Goal: Information Seeking & Learning: Understand process/instructions

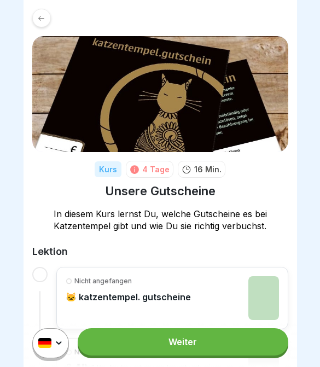
click at [237, 343] on link "Weiter" at bounding box center [183, 341] width 210 height 27
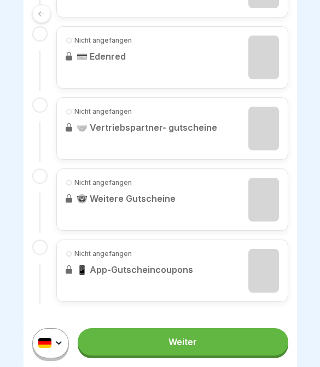
scroll to position [382, 0]
click at [250, 340] on link "Weiter" at bounding box center [183, 341] width 210 height 27
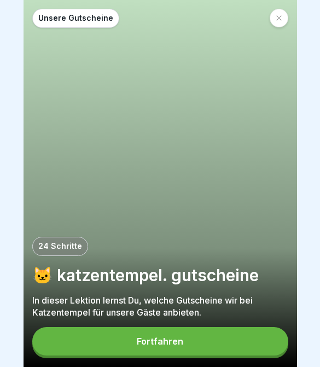
click at [257, 336] on button "Fortfahren" at bounding box center [160, 341] width 256 height 28
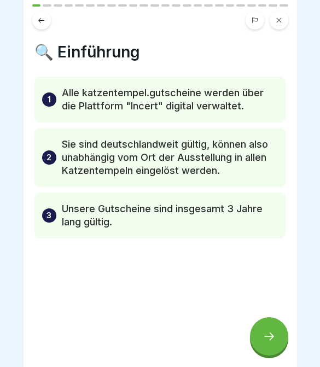
click at [262, 338] on div at bounding box center [269, 336] width 38 height 38
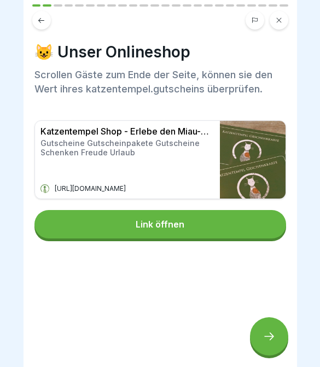
click at [284, 335] on div at bounding box center [269, 336] width 38 height 38
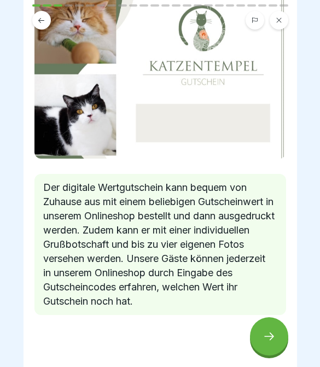
scroll to position [101, 0]
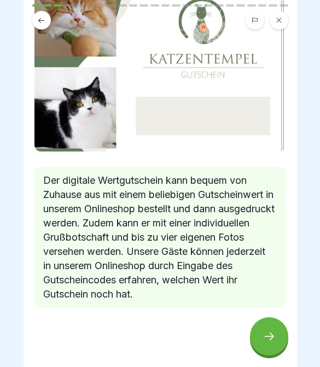
click at [271, 344] on div at bounding box center [269, 336] width 38 height 38
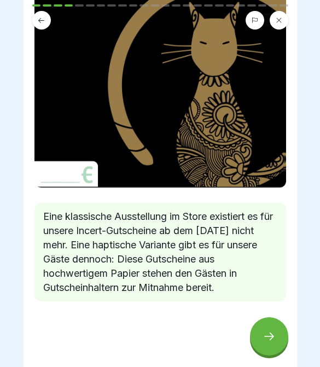
scroll to position [141, 0]
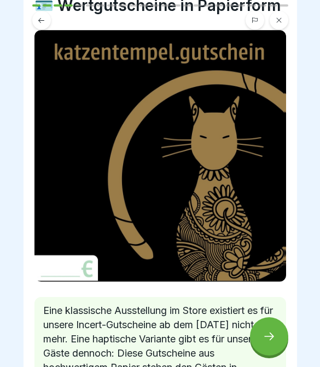
click at [266, 341] on icon at bounding box center [269, 336] width 13 height 13
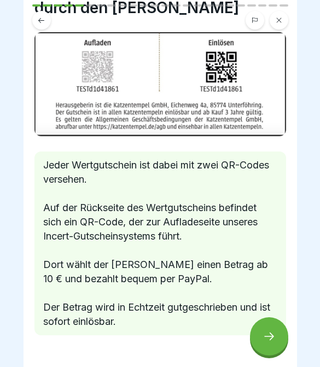
scroll to position [80, 0]
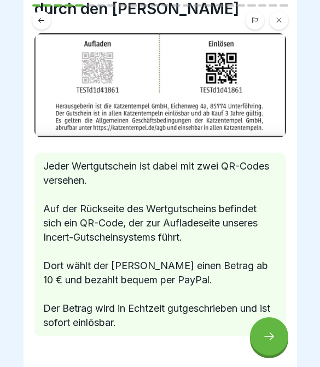
click at [265, 329] on div at bounding box center [269, 336] width 38 height 38
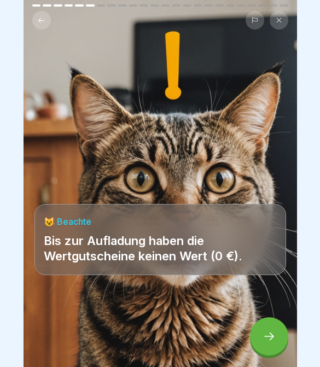
click at [271, 340] on icon at bounding box center [269, 336] width 13 height 13
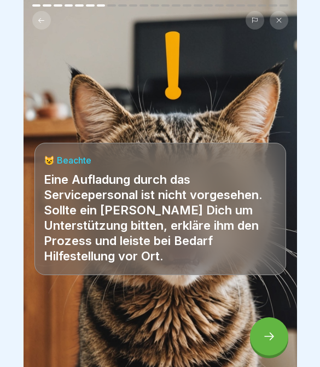
click at [270, 339] on icon at bounding box center [269, 336] width 13 height 13
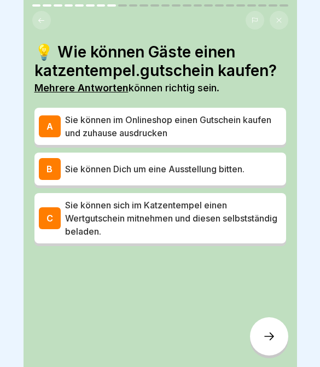
click at [272, 336] on icon at bounding box center [269, 337] width 10 height 8
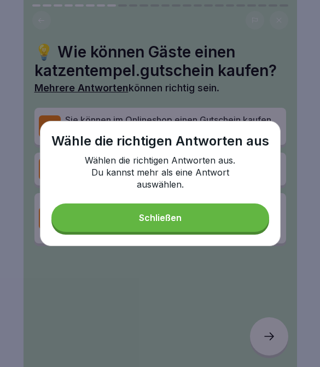
click at [224, 232] on button "Schließen" at bounding box center [160, 218] width 218 height 28
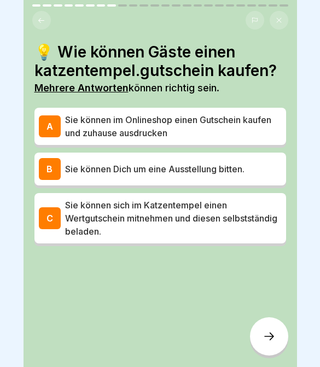
click at [210, 229] on p "Sie können sich im Katzentempel einen Wertgutschein mitnehmen und diesen selbst…" at bounding box center [173, 218] width 217 height 39
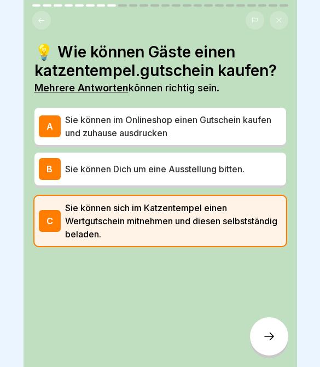
click at [270, 345] on div at bounding box center [269, 336] width 38 height 38
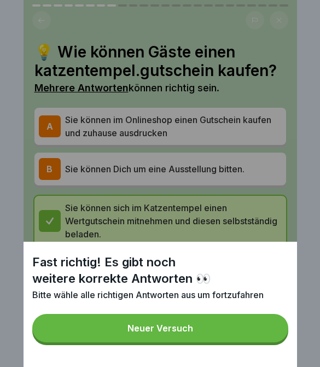
click at [235, 335] on button "Neuer Versuch" at bounding box center [160, 328] width 256 height 28
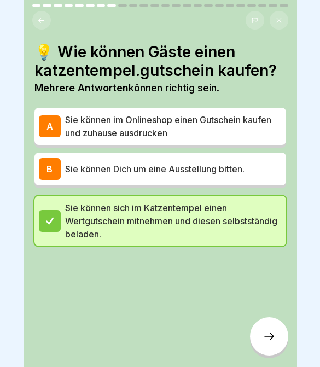
click at [228, 176] on div "B Sie können Dich um eine Ausstellung bitten." at bounding box center [160, 169] width 243 height 22
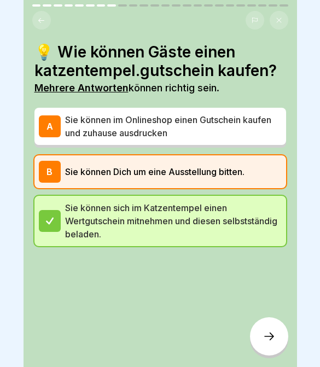
click at [228, 177] on div "B Sie können Dich um eine Ausstellung bitten." at bounding box center [160, 172] width 243 height 22
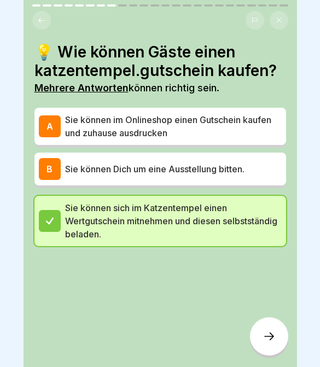
click at [259, 163] on p "Sie können Dich um eine Ausstellung bitten." at bounding box center [173, 169] width 217 height 13
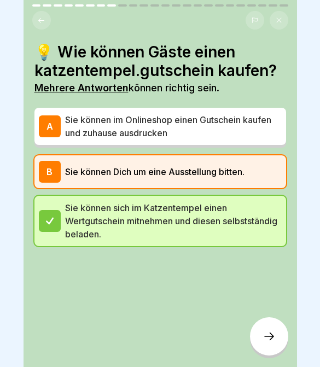
click at [276, 353] on div at bounding box center [269, 336] width 38 height 38
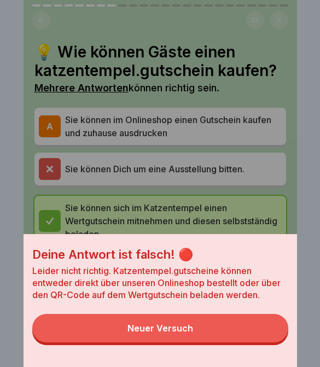
click at [237, 335] on button "Neuer Versuch" at bounding box center [160, 328] width 256 height 28
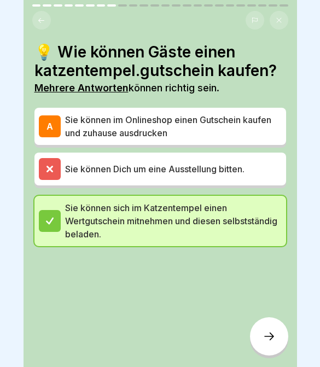
click at [240, 136] on p "Sie können im Onlineshop einen Gutschein kaufen und zuhause ausdrucken" at bounding box center [173, 126] width 217 height 26
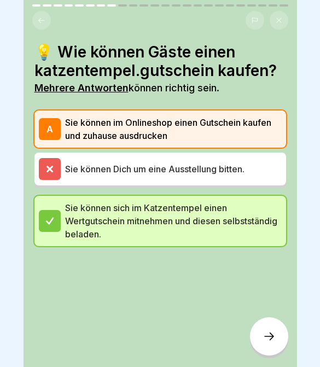
click at [262, 330] on div at bounding box center [269, 336] width 38 height 38
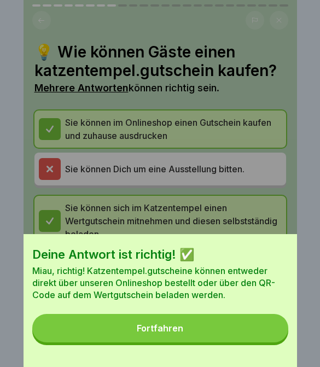
click at [245, 327] on button "Fortfahren" at bounding box center [160, 328] width 256 height 28
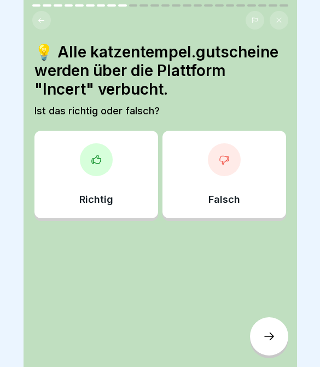
click at [117, 171] on div "Richtig" at bounding box center [96, 175] width 124 height 88
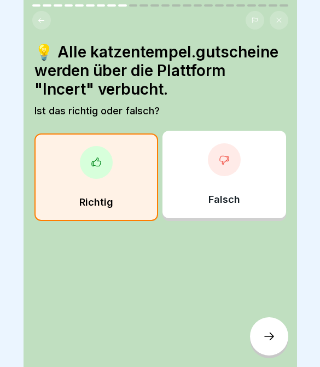
click at [268, 330] on div at bounding box center [269, 336] width 38 height 38
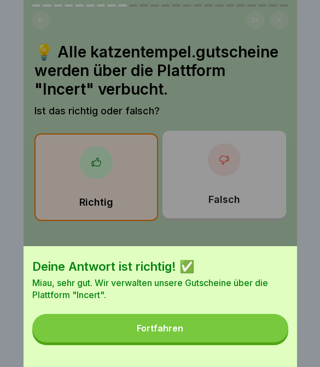
click at [258, 334] on button "Fortfahren" at bounding box center [160, 328] width 256 height 28
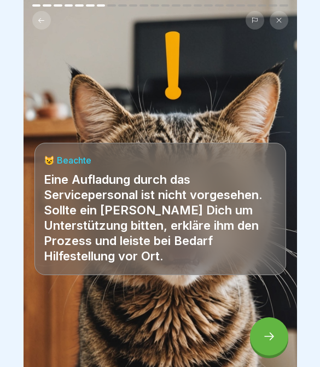
click at [271, 333] on icon at bounding box center [269, 336] width 13 height 13
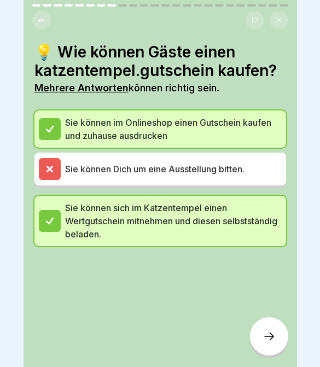
click at [269, 333] on icon at bounding box center [269, 336] width 13 height 13
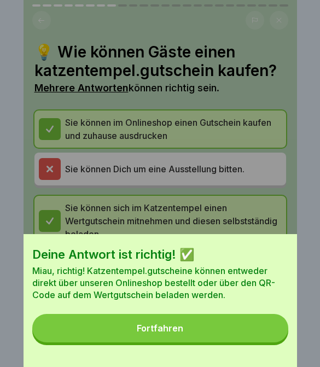
click at [241, 317] on button "Fortfahren" at bounding box center [160, 328] width 256 height 28
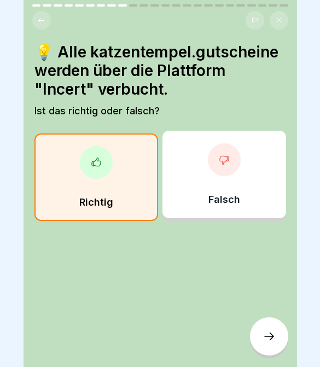
click at [271, 332] on icon at bounding box center [269, 336] width 13 height 13
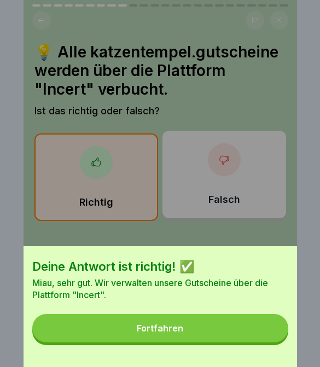
click at [270, 326] on button "Fortfahren" at bounding box center [160, 328] width 256 height 28
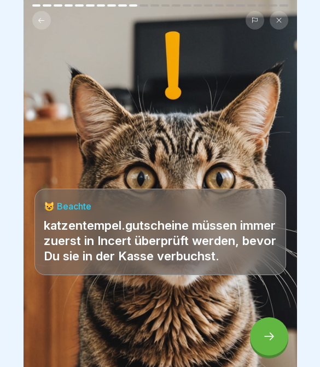
click at [277, 338] on div at bounding box center [269, 336] width 38 height 38
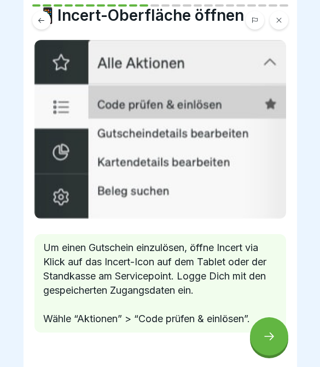
scroll to position [35, 0]
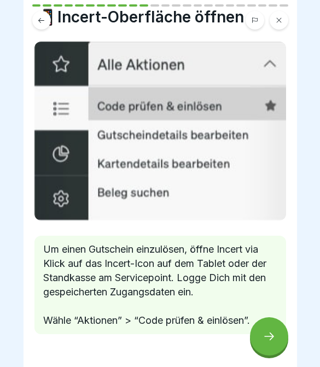
click at [278, 332] on div at bounding box center [269, 336] width 38 height 38
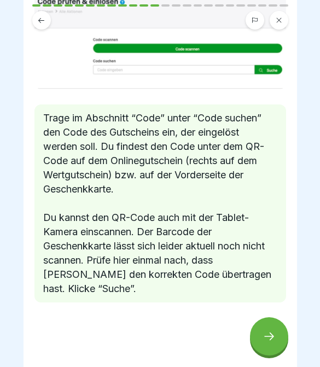
click at [275, 338] on icon at bounding box center [269, 336] width 13 height 13
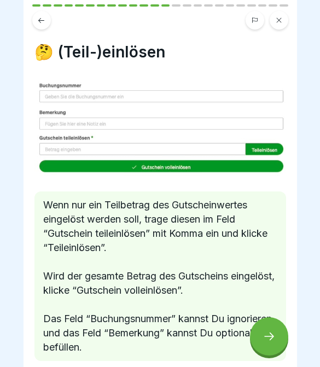
scroll to position [77, 0]
click at [275, 328] on div at bounding box center [269, 336] width 38 height 38
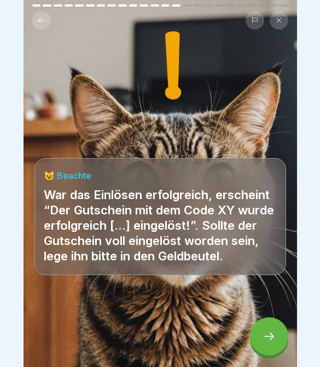
click at [276, 330] on div at bounding box center [269, 336] width 38 height 38
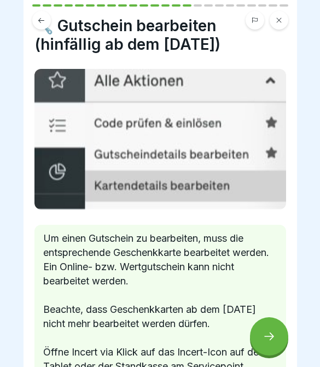
scroll to position [26, 0]
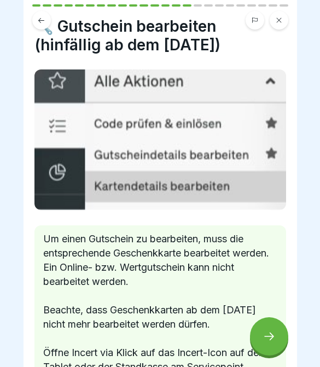
click at [278, 329] on div at bounding box center [269, 336] width 38 height 38
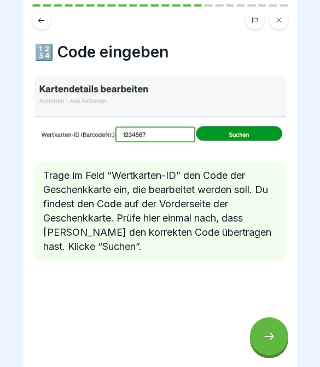
click at [281, 330] on div at bounding box center [269, 336] width 38 height 38
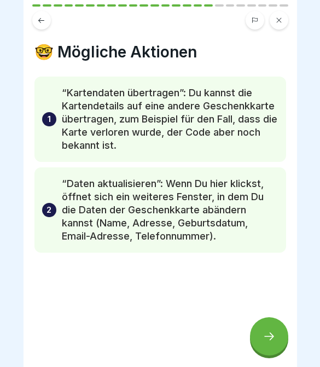
click at [283, 327] on div at bounding box center [269, 336] width 38 height 38
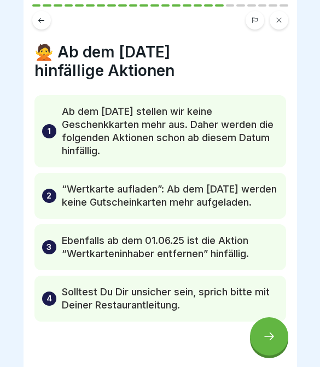
click at [274, 340] on icon at bounding box center [269, 336] width 13 height 13
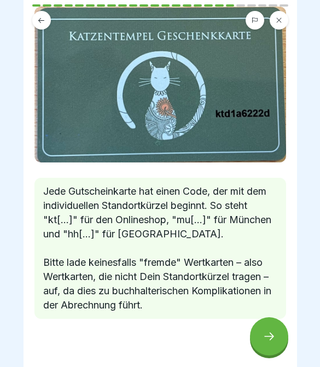
scroll to position [66, 0]
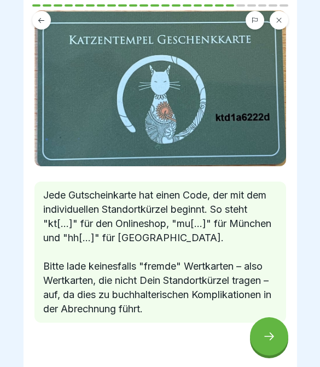
click at [280, 340] on div at bounding box center [269, 336] width 38 height 38
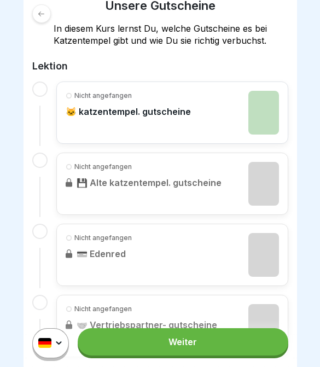
scroll to position [205, 0]
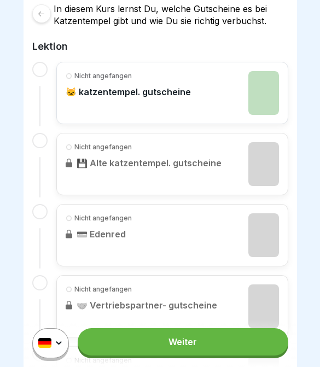
click at [241, 100] on div "Nicht angefangen 🐱 katzentempel. gutscheine" at bounding box center [172, 93] width 213 height 44
click at [233, 104] on div "Nicht angefangen 🐱 katzentempel. gutscheine" at bounding box center [172, 93] width 213 height 44
click at [231, 103] on div "Nicht angefangen 🐱 katzentempel. gutscheine" at bounding box center [172, 93] width 213 height 44
click at [254, 103] on img at bounding box center [263, 93] width 31 height 44
click at [269, 346] on link "Weiter" at bounding box center [183, 341] width 210 height 27
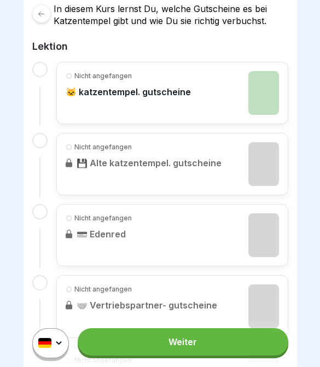
click at [245, 343] on link "Weiter" at bounding box center [183, 341] width 210 height 27
click at [247, 340] on link "Weiter" at bounding box center [183, 341] width 210 height 27
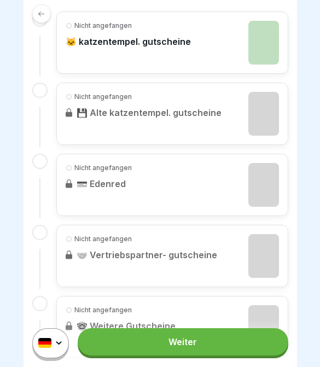
click at [220, 44] on div "Nicht angefangen 🐱 katzentempel. gutscheine" at bounding box center [172, 43] width 213 height 44
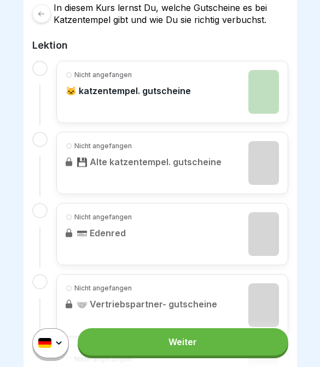
click at [50, 16] on div at bounding box center [41, 13] width 19 height 19
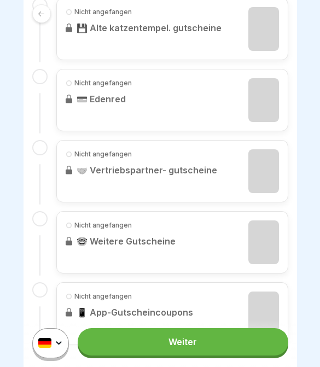
scroll to position [341, 0]
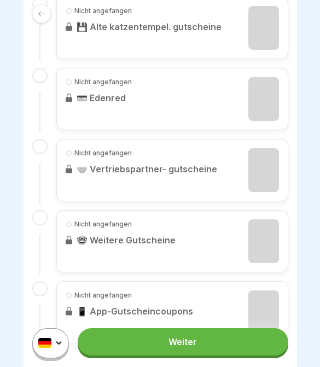
click at [223, 336] on link "Weiter" at bounding box center [183, 341] width 210 height 27
click at [224, 338] on link "Weiter" at bounding box center [183, 341] width 210 height 27
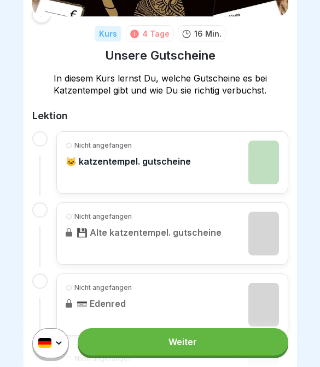
scroll to position [150, 0]
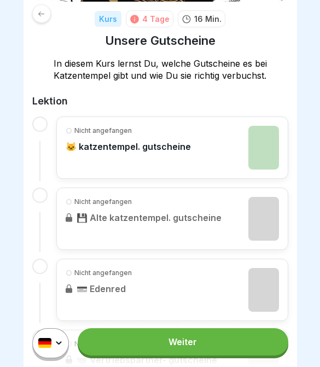
click at [247, 155] on div "Nicht angefangen 🐱 katzentempel. gutscheine" at bounding box center [172, 148] width 213 height 44
click at [249, 153] on img at bounding box center [263, 148] width 31 height 44
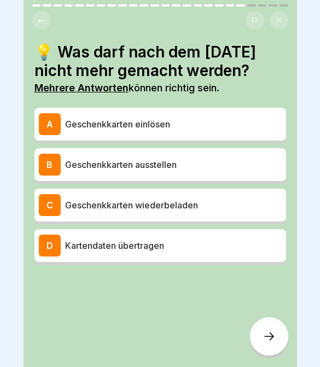
click at [231, 121] on p "Geschenkkarten einlösen" at bounding box center [173, 124] width 217 height 13
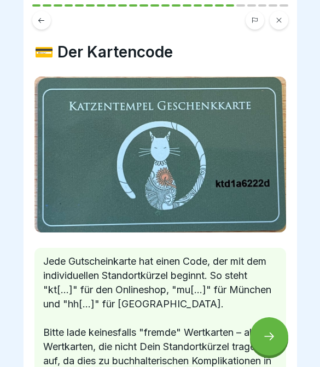
scroll to position [55, 0]
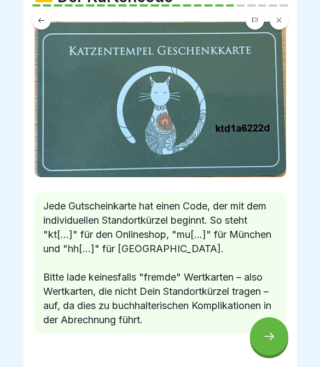
click at [35, 15] on button at bounding box center [41, 20] width 19 height 19
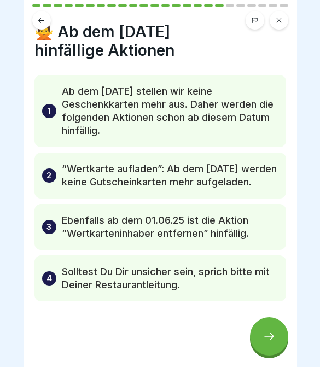
scroll to position [27, 0]
click at [260, 331] on div at bounding box center [269, 336] width 38 height 38
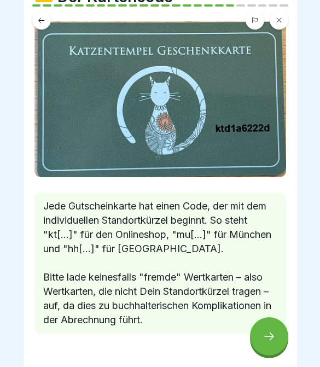
click at [268, 329] on div at bounding box center [269, 336] width 38 height 38
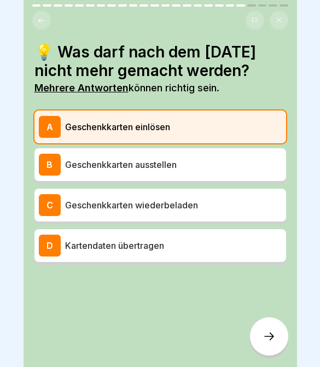
click at [200, 160] on p "Geschenkkarten ausstellen" at bounding box center [173, 164] width 217 height 13
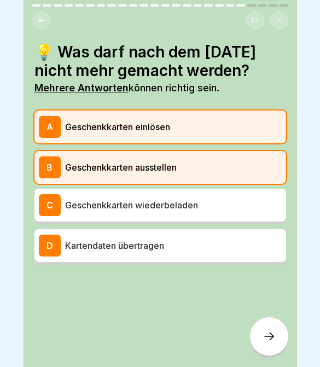
click at [217, 123] on p "Geschenkkarten einlösen" at bounding box center [173, 126] width 217 height 13
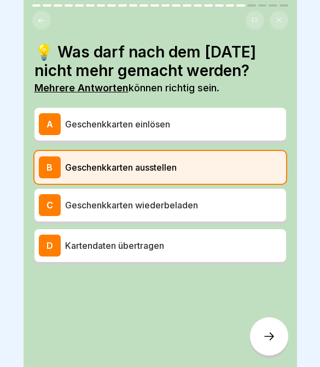
click at [224, 195] on div "C Geschenkkarten wiederbeladen" at bounding box center [160, 205] width 243 height 22
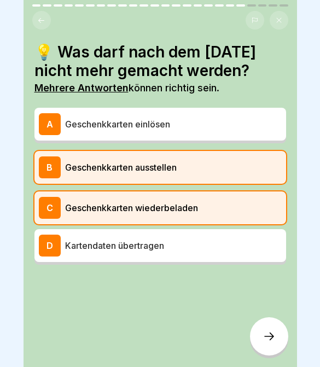
click at [269, 346] on div at bounding box center [269, 336] width 38 height 38
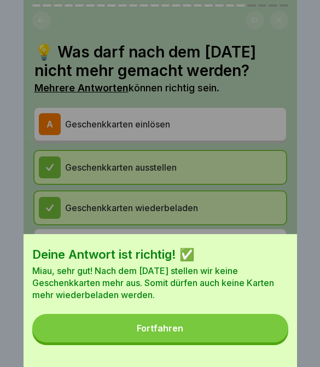
click at [247, 335] on button "Fortfahren" at bounding box center [160, 328] width 256 height 28
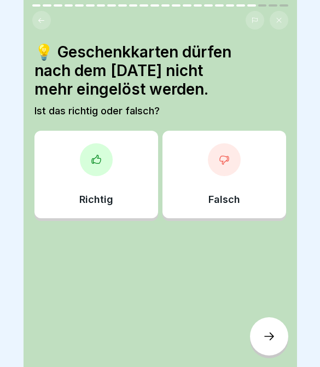
click at [259, 188] on div "Falsch" at bounding box center [225, 175] width 124 height 88
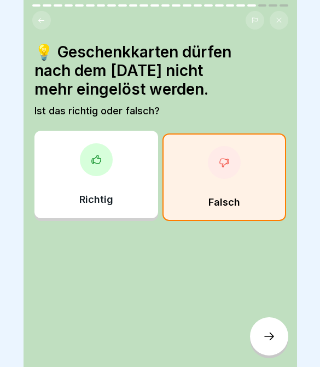
click at [276, 335] on div at bounding box center [269, 336] width 38 height 38
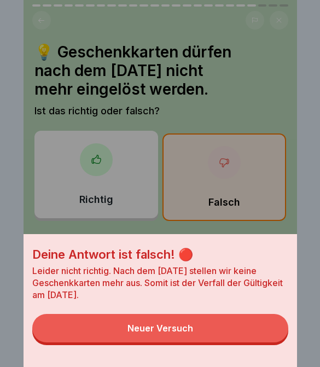
click at [258, 336] on button "Neuer Versuch" at bounding box center [160, 328] width 256 height 28
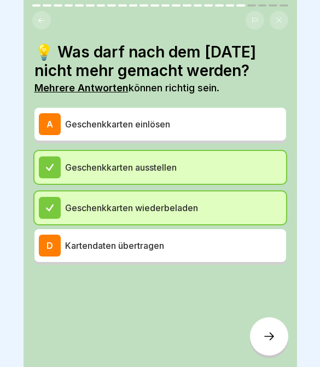
click at [277, 343] on div at bounding box center [269, 336] width 38 height 38
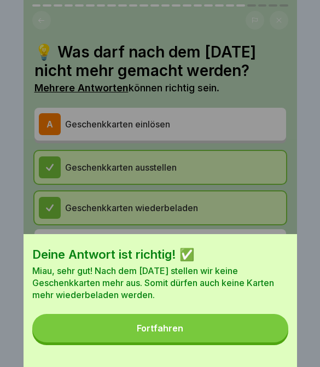
click at [258, 329] on button "Fortfahren" at bounding box center [160, 328] width 256 height 28
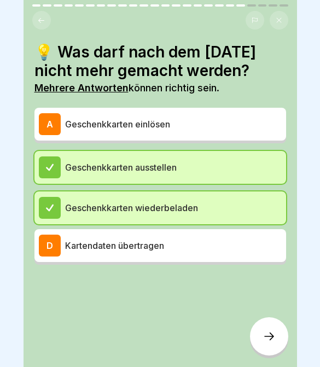
click at [270, 322] on div at bounding box center [269, 336] width 38 height 38
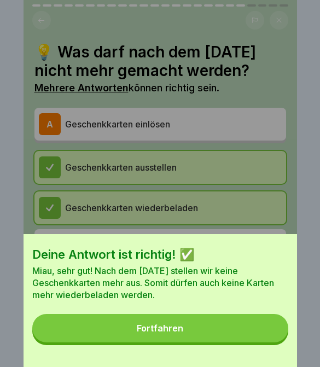
click at [260, 332] on button "Fortfahren" at bounding box center [160, 328] width 256 height 28
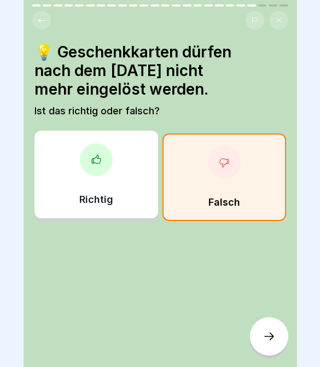
click at [145, 202] on div "Richtig" at bounding box center [96, 175] width 124 height 88
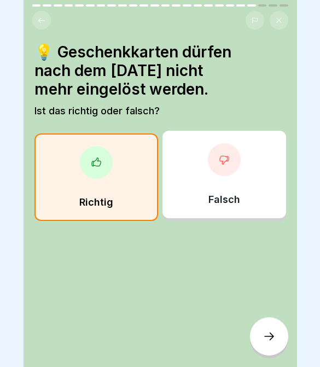
click at [276, 343] on div at bounding box center [269, 336] width 38 height 38
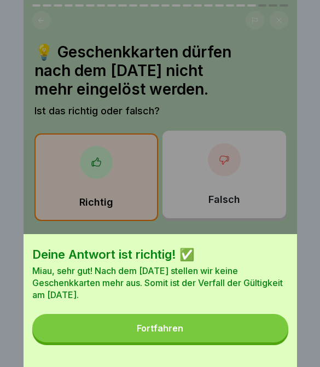
click at [272, 340] on button "Fortfahren" at bounding box center [160, 328] width 256 height 28
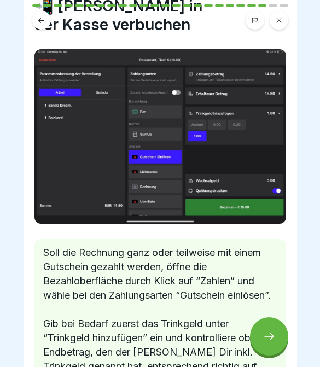
scroll to position [41, 0]
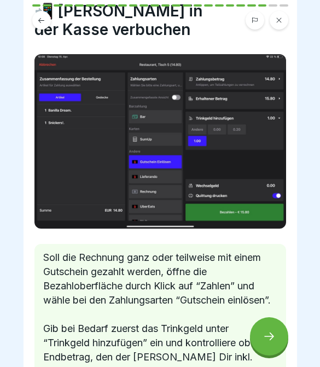
click at [271, 340] on icon at bounding box center [269, 336] width 13 height 13
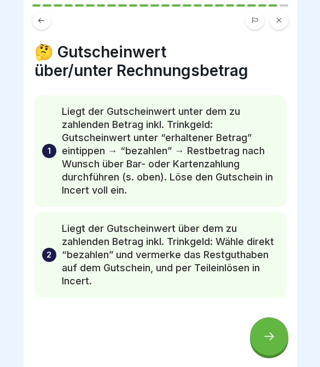
click at [282, 345] on div at bounding box center [269, 336] width 38 height 38
click at [275, 335] on icon at bounding box center [269, 336] width 13 height 13
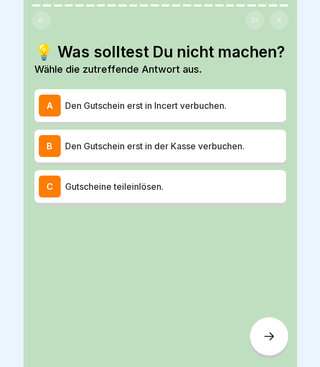
click at [245, 157] on div "B Den Gutschein erst in der Kasse verbuchen." at bounding box center [160, 146] width 252 height 33
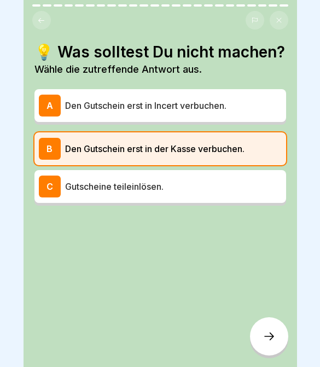
click at [274, 333] on icon at bounding box center [269, 336] width 13 height 13
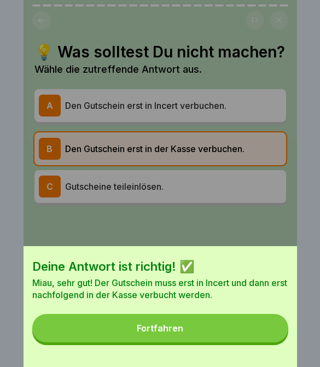
click at [253, 321] on button "Fortfahren" at bounding box center [160, 328] width 256 height 28
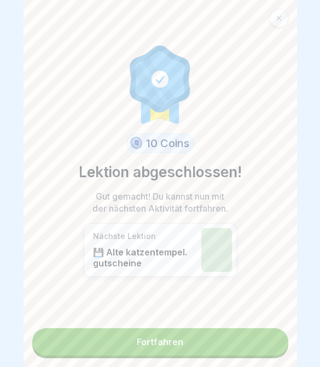
click at [256, 333] on link "Fortfahren" at bounding box center [160, 341] width 256 height 27
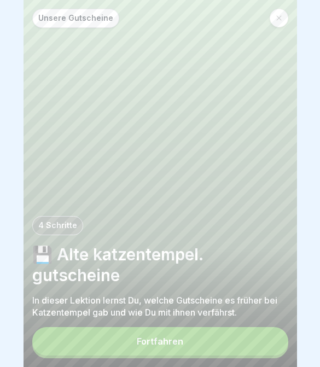
click at [254, 348] on button "Fortfahren" at bounding box center [160, 341] width 256 height 28
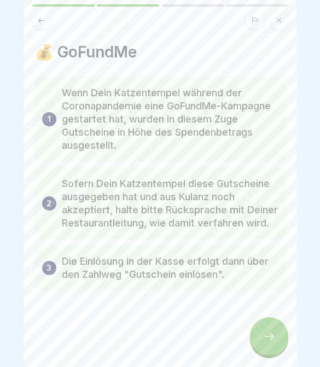
scroll to position [13, 0]
click at [43, 19] on icon at bounding box center [41, 20] width 8 height 8
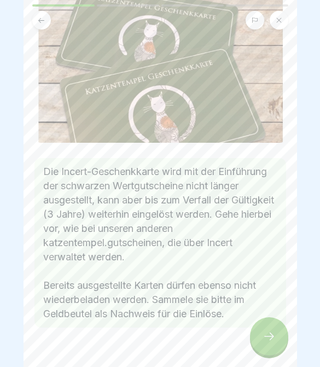
scroll to position [98, 0]
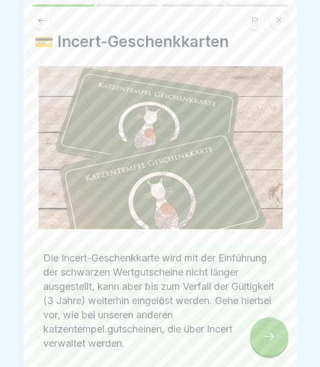
click at [24, 233] on div "💳 Incert-Geschenkkarten Die Incert-Geschenkkarte wird mit der Einführung der sc…" at bounding box center [161, 183] width 274 height 367
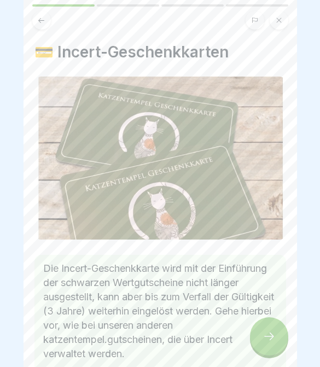
scroll to position [0, 0]
click at [280, 330] on div at bounding box center [269, 336] width 38 height 38
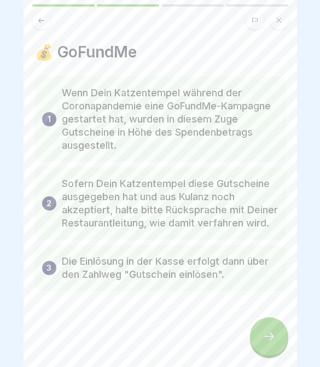
click at [283, 336] on div at bounding box center [269, 336] width 38 height 38
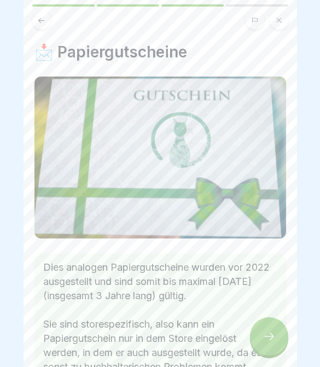
click at [284, 341] on div at bounding box center [269, 336] width 38 height 38
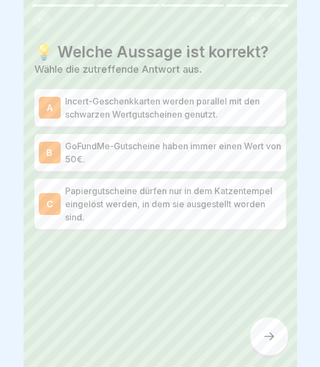
click at [40, 28] on button at bounding box center [41, 20] width 19 height 19
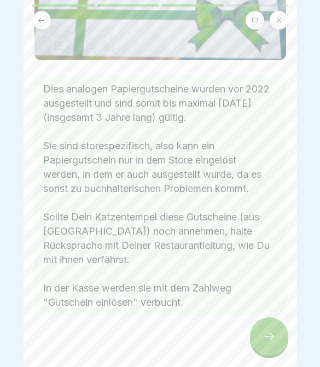
scroll to position [179, 0]
click at [44, 22] on icon at bounding box center [41, 20] width 8 height 8
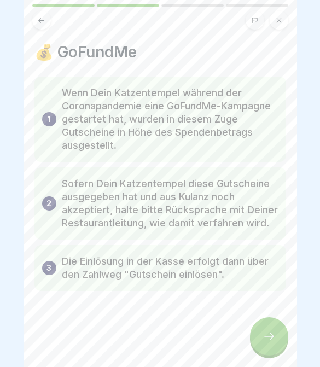
click at [44, 32] on div "💰 GoFundMe 1 Wenn Dein Katzentempel während der Coronapandemie eine GoFundMe-Ka…" at bounding box center [161, 183] width 274 height 367
click at [42, 26] on button at bounding box center [41, 20] width 19 height 19
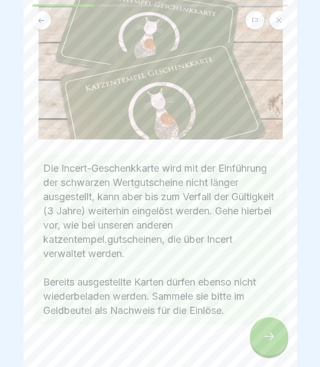
scroll to position [97, 0]
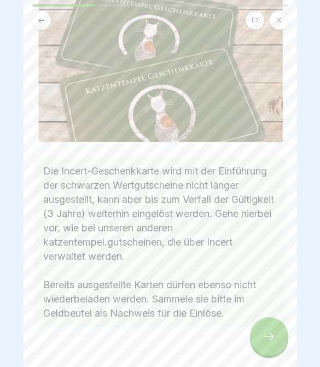
click at [271, 320] on div at bounding box center [269, 336] width 38 height 38
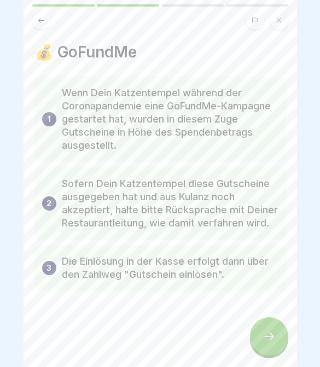
click at [271, 320] on div at bounding box center [269, 336] width 38 height 38
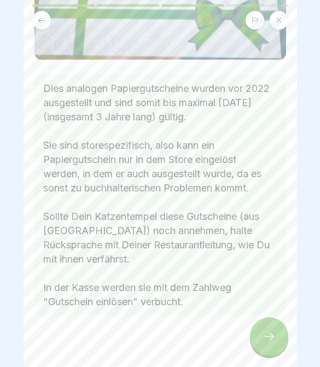
click at [278, 342] on div at bounding box center [269, 336] width 38 height 38
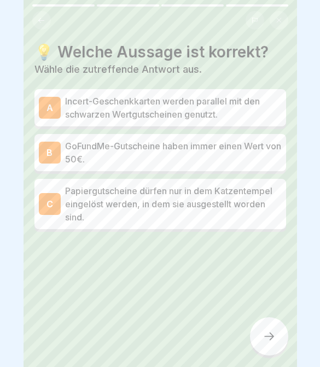
click at [71, 211] on p "Papiergutscheine dürfen nur in dem Katzentempel eingelöst werden, in dem sie au…" at bounding box center [173, 203] width 217 height 39
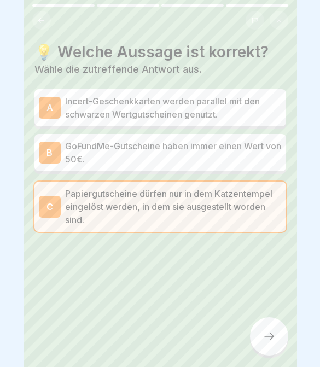
click at [282, 348] on div at bounding box center [269, 336] width 38 height 38
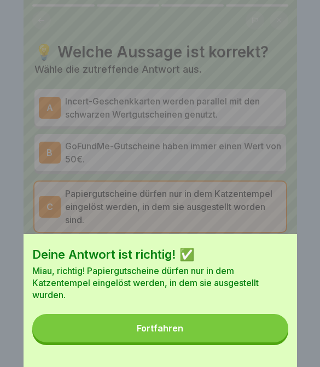
click at [240, 338] on button "Fortfahren" at bounding box center [160, 328] width 256 height 28
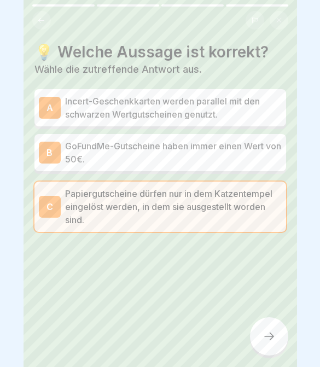
click at [287, 340] on div at bounding box center [269, 336] width 38 height 38
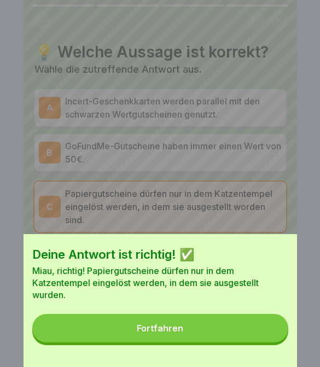
click at [255, 326] on button "Fortfahren" at bounding box center [160, 328] width 256 height 28
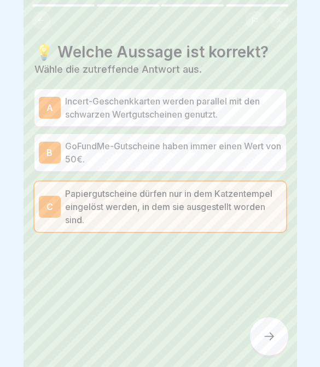
click at [273, 336] on icon at bounding box center [269, 337] width 10 height 8
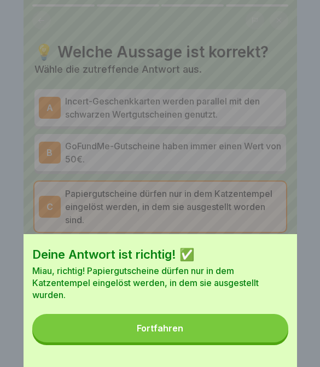
click at [246, 334] on button "Fortfahren" at bounding box center [160, 328] width 256 height 28
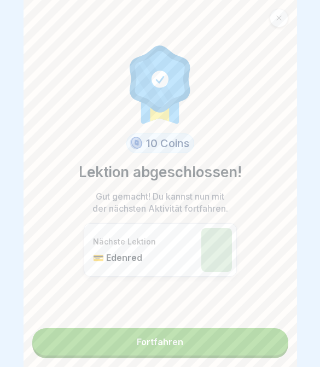
click at [170, 340] on link "Fortfahren" at bounding box center [160, 341] width 256 height 27
